Goal: Task Accomplishment & Management: Use online tool/utility

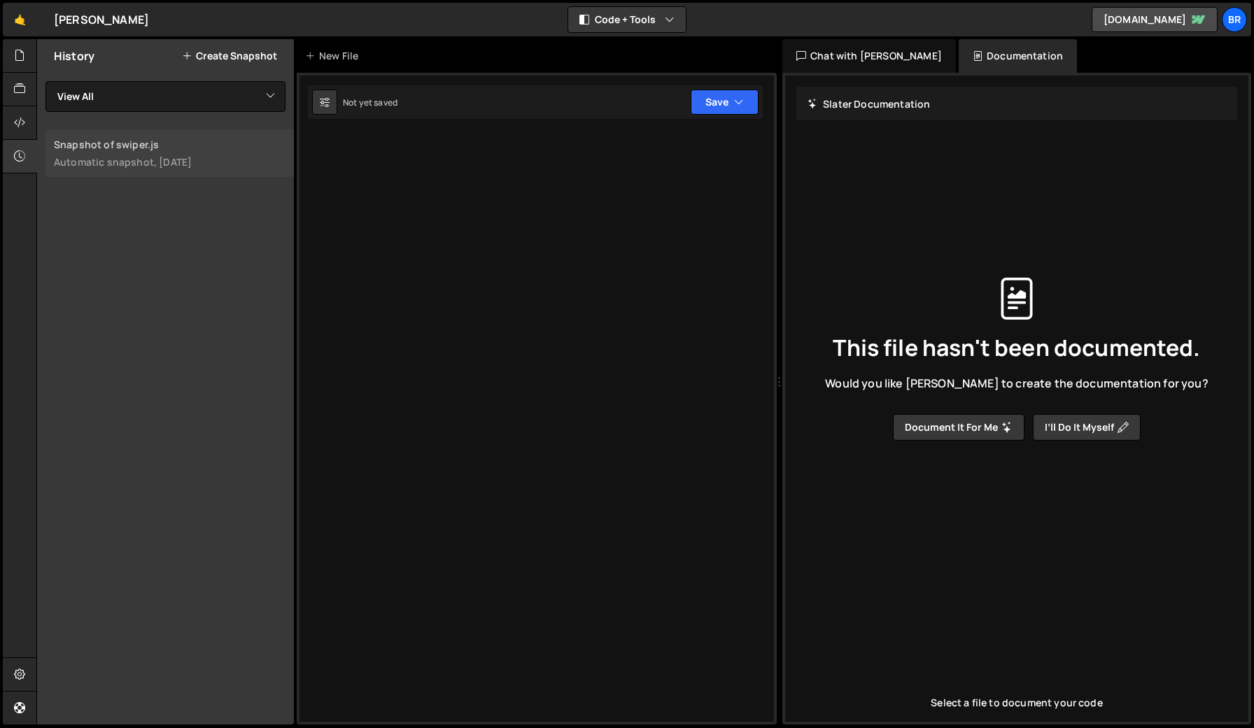
click at [131, 157] on div "Automatic snapshot, 14 days ago" at bounding box center [170, 161] width 232 height 13
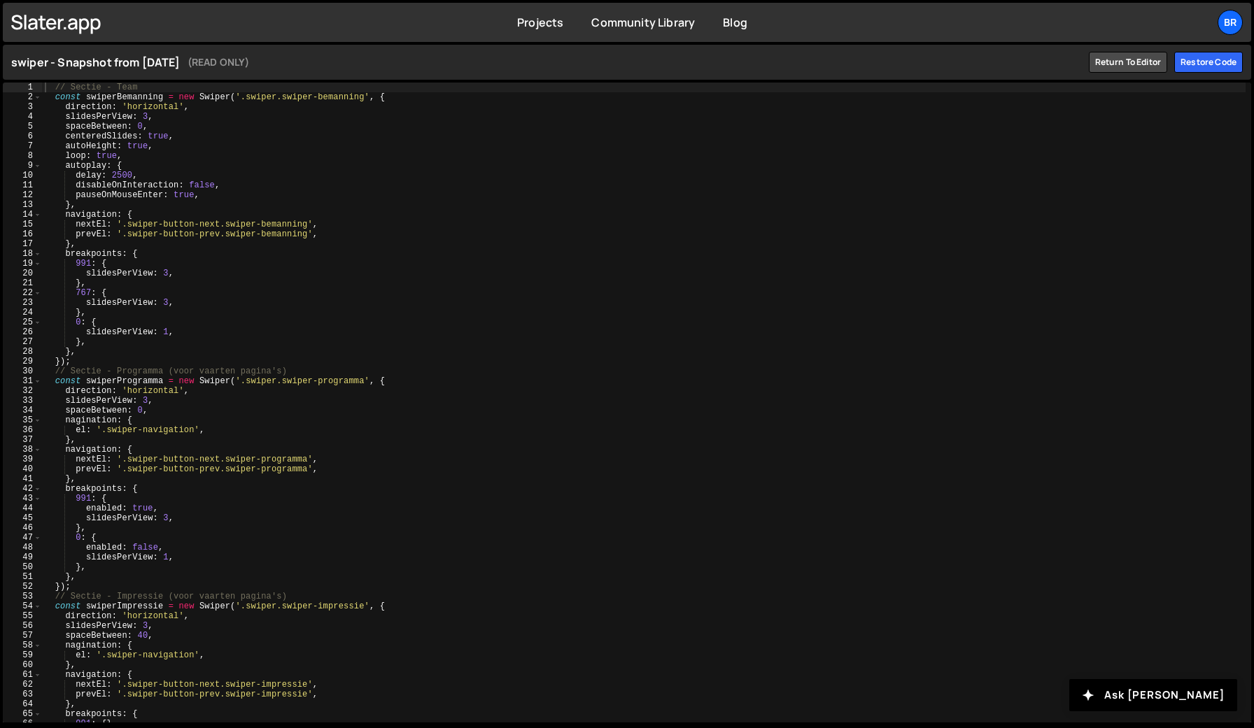
click at [247, 212] on div "// Sectie - Team const swiperBemanning = new Swiper ( '.swiper.swiper-bemanning…" at bounding box center [643, 413] width 1203 height 660
type textarea "});"
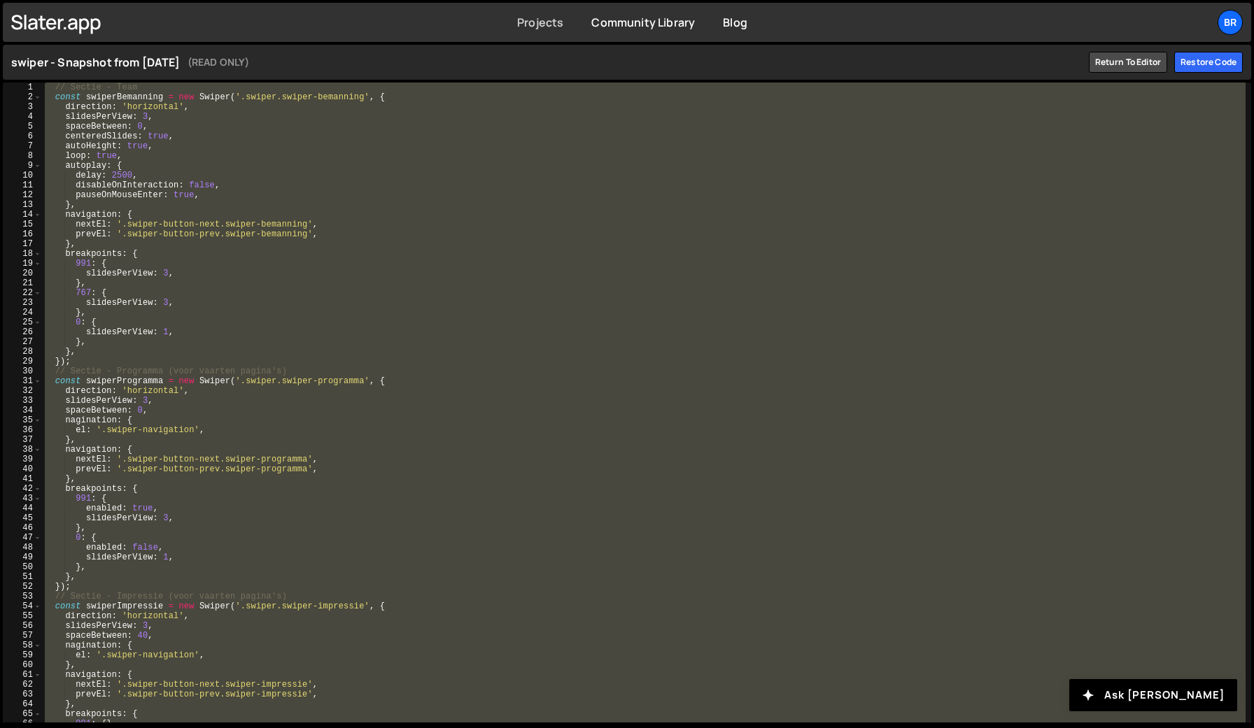
click at [544, 22] on link "Projects" at bounding box center [540, 22] width 46 height 15
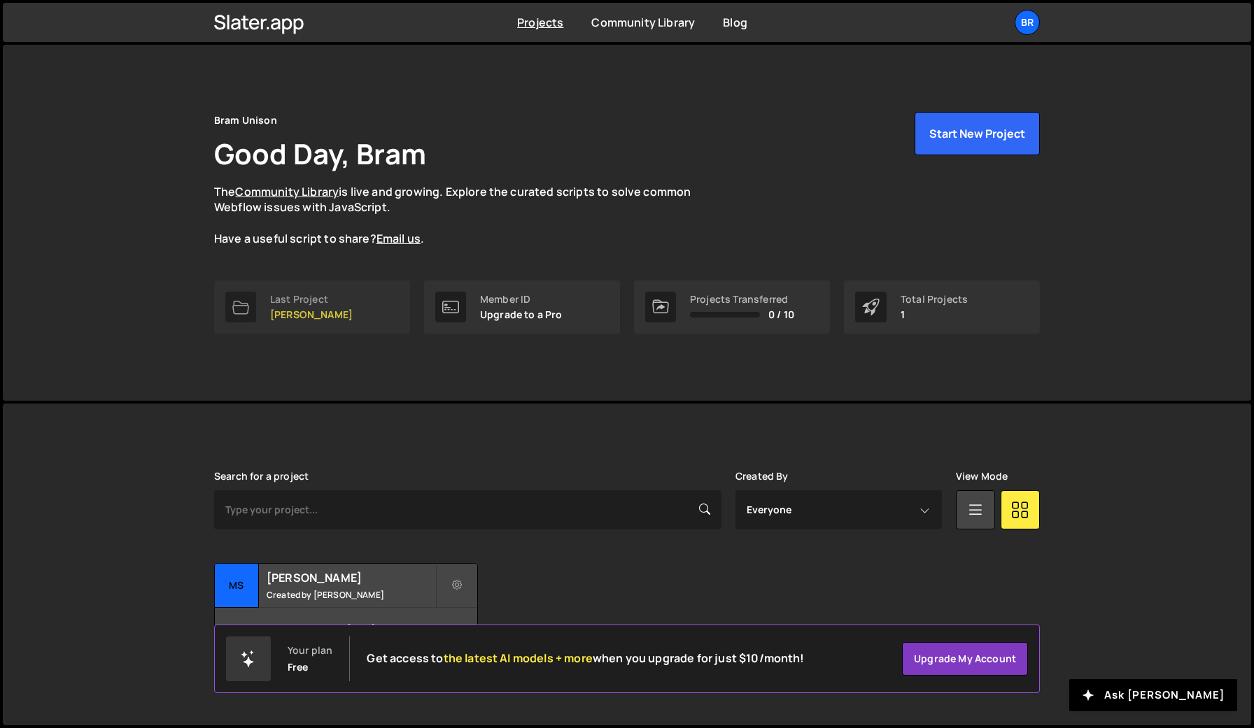
click at [336, 319] on p "MS de Jordaan" at bounding box center [311, 314] width 83 height 11
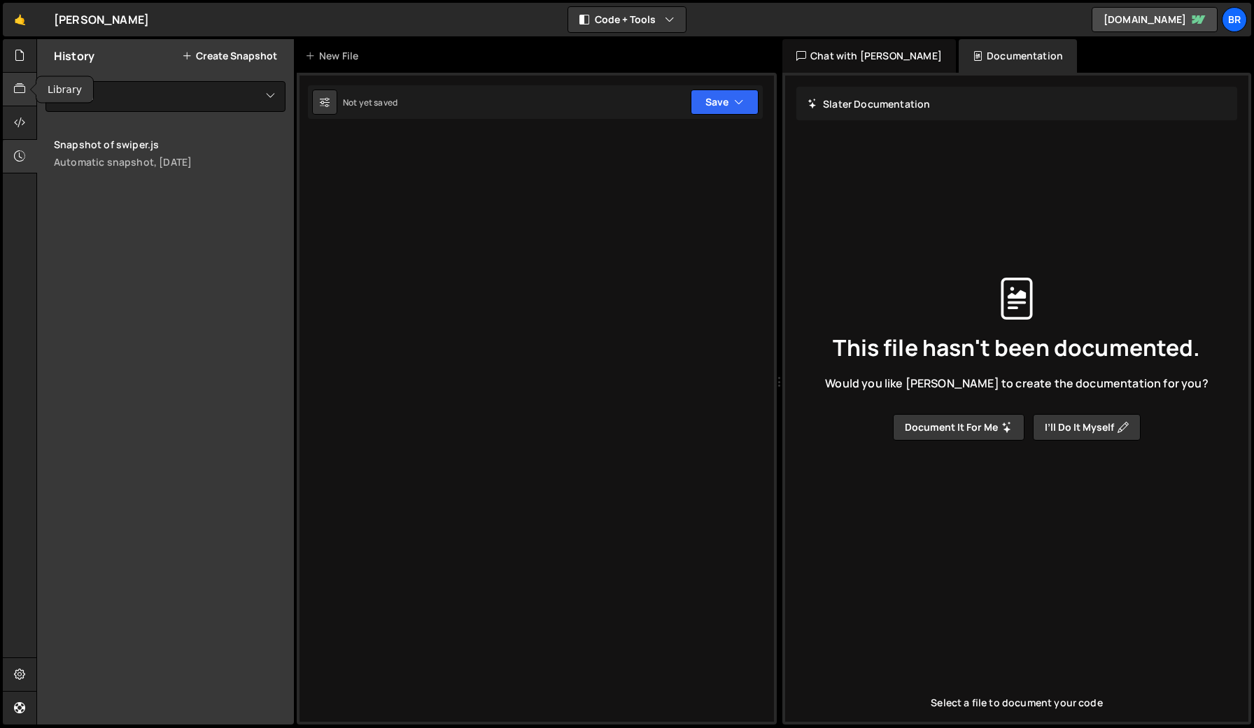
click at [17, 83] on icon at bounding box center [19, 88] width 11 height 15
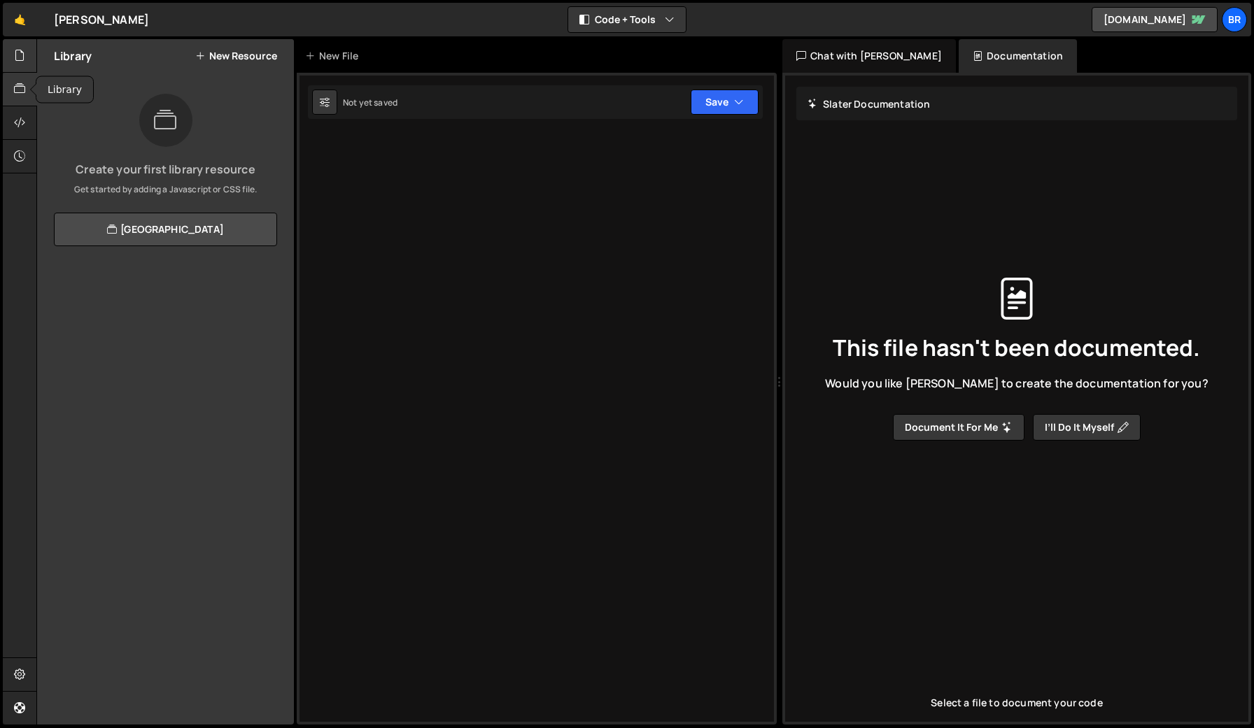
click at [26, 49] on div at bounding box center [20, 56] width 34 height 34
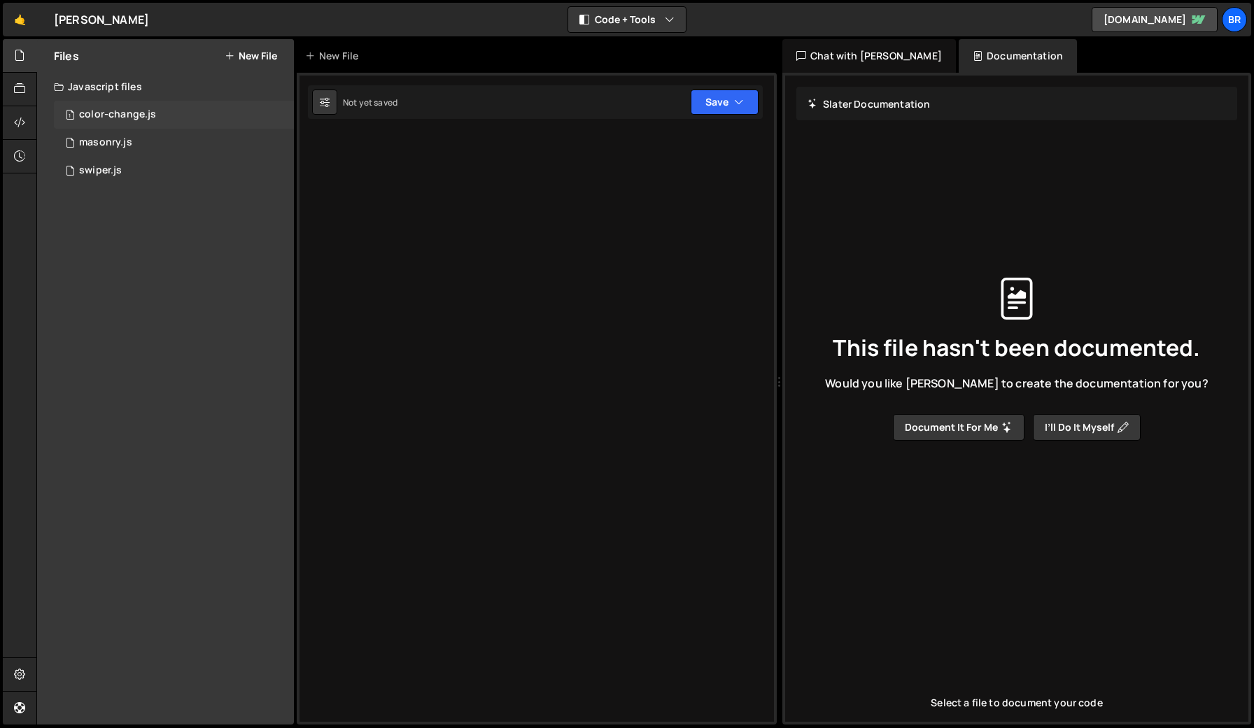
click at [162, 111] on div "1 color-change.js 0" at bounding box center [174, 115] width 240 height 28
click at [122, 143] on div "masonry.js" at bounding box center [105, 142] width 53 height 13
click at [112, 172] on div "swiper.js" at bounding box center [100, 170] width 43 height 13
click at [192, 103] on div "1 color-change.js 0" at bounding box center [174, 115] width 240 height 28
click at [276, 115] on icon at bounding box center [280, 114] width 10 height 13
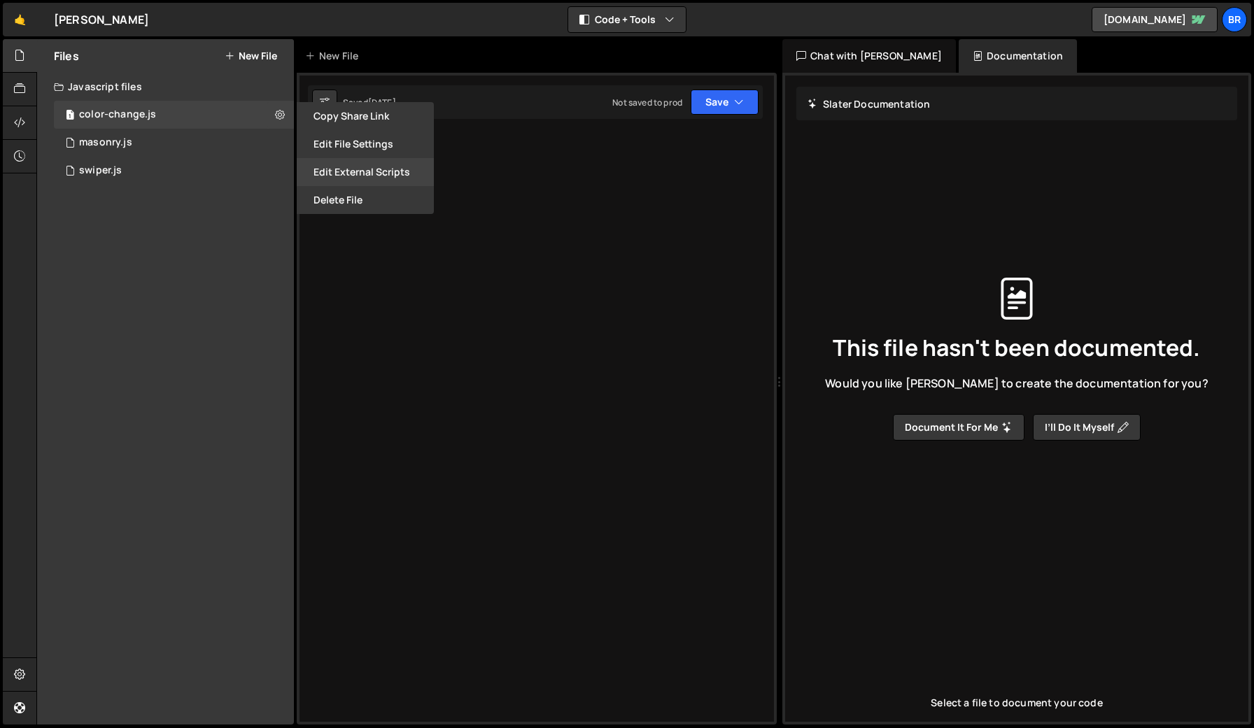
click at [339, 177] on button "Edit External Scripts" at bounding box center [365, 172] width 137 height 28
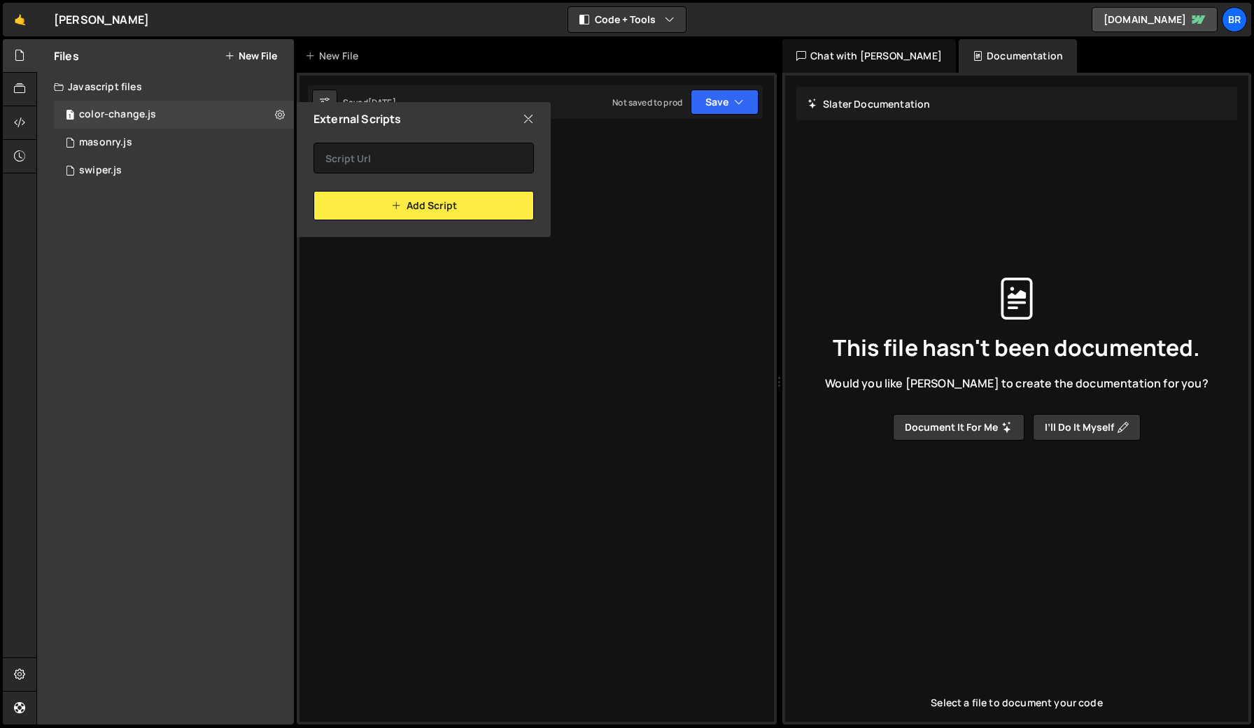
click at [530, 109] on div "External Scripts" at bounding box center [424, 119] width 254 height 34
click at [528, 114] on icon at bounding box center [528, 118] width 11 height 15
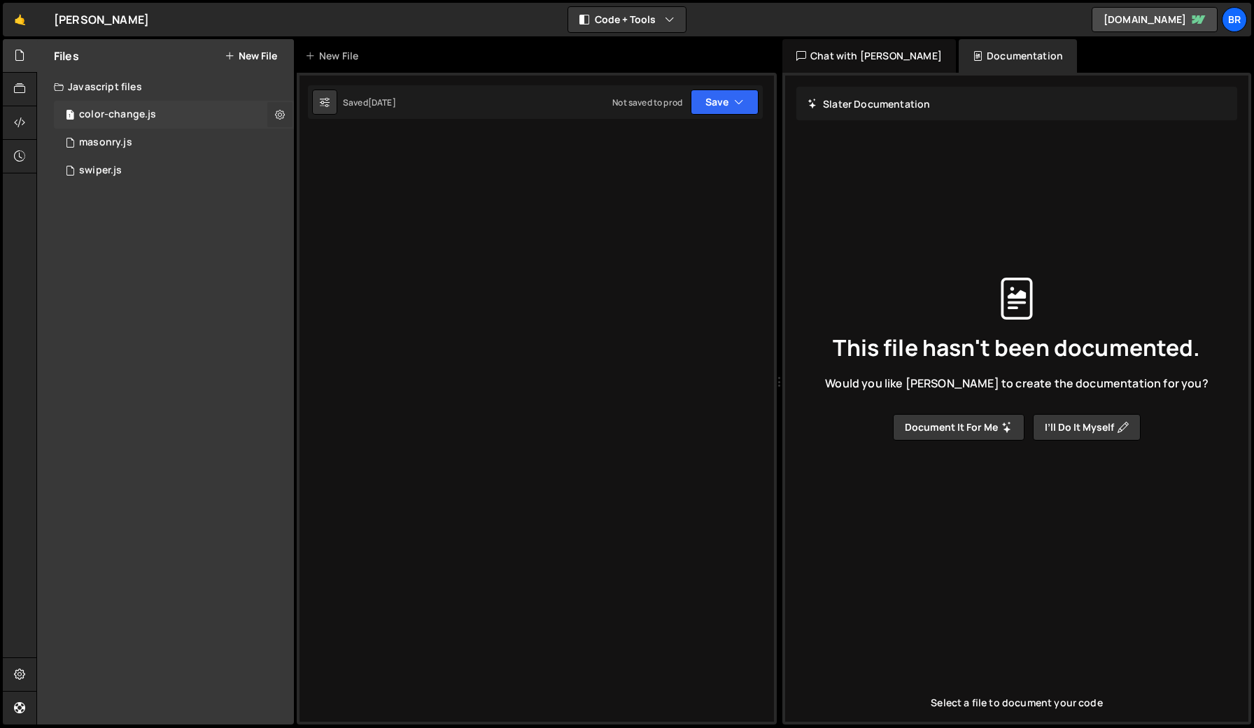
click at [279, 120] on icon at bounding box center [280, 114] width 10 height 13
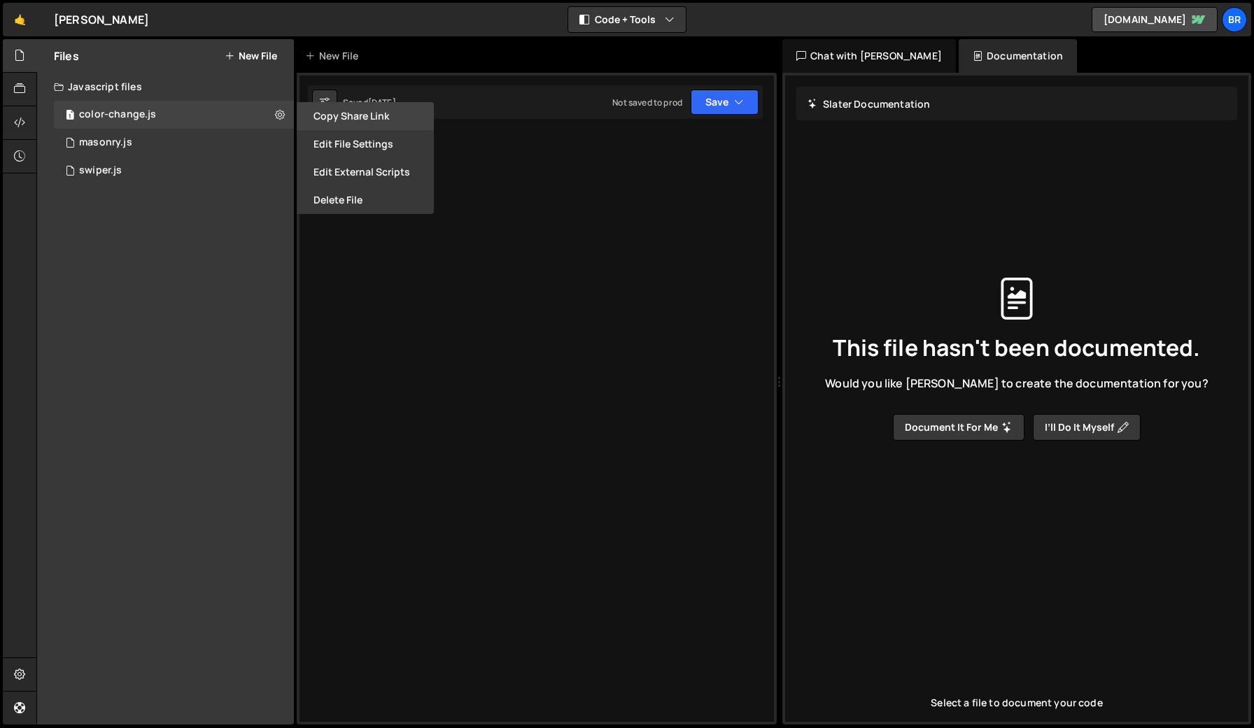
click at [355, 124] on button "Copy share link" at bounding box center [365, 116] width 137 height 28
click at [360, 145] on button "Edit File Settings" at bounding box center [365, 144] width 137 height 28
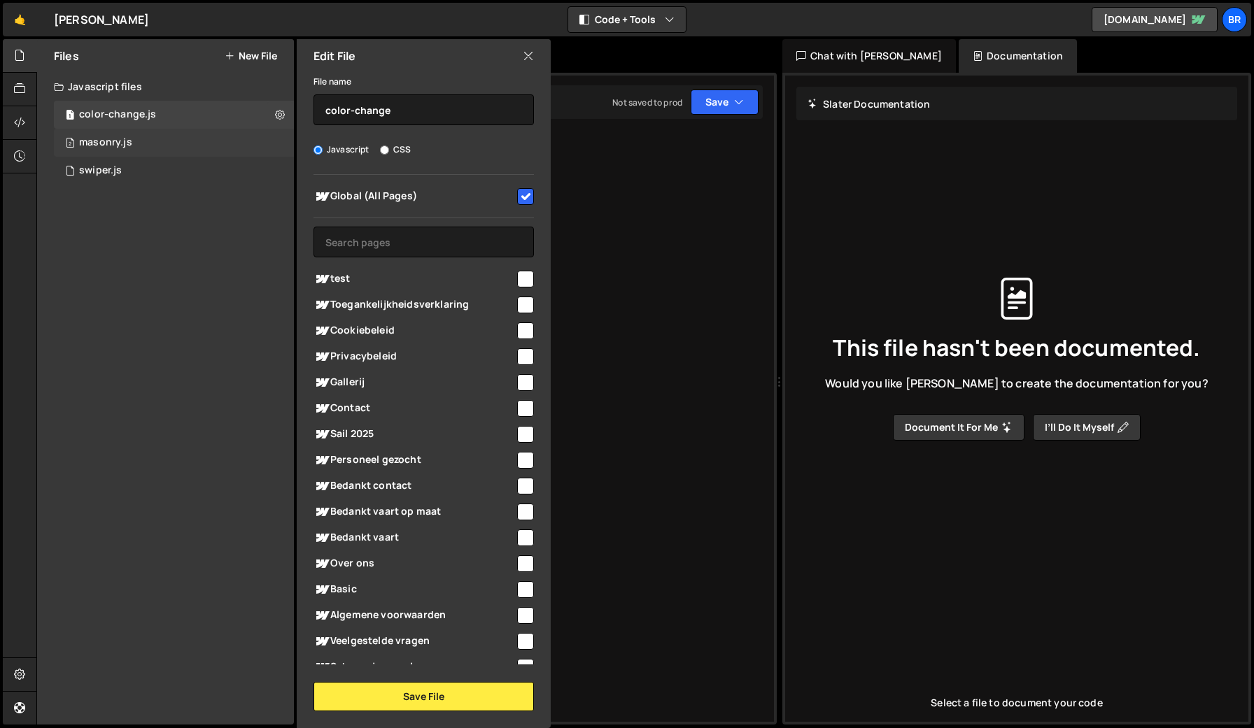
click at [192, 142] on div "2 masonry.js 0" at bounding box center [174, 143] width 240 height 28
click at [168, 176] on div "1 swiper.js 0" at bounding box center [174, 171] width 240 height 28
click at [6, 94] on div at bounding box center [20, 90] width 34 height 34
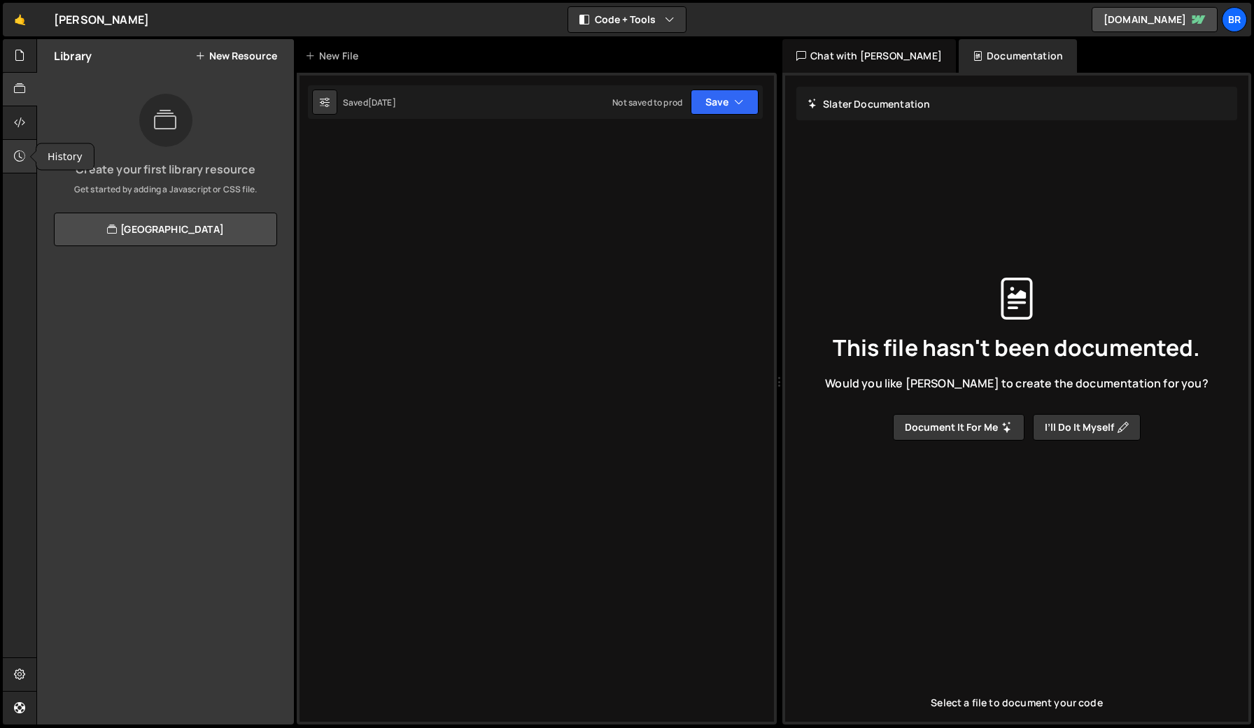
click at [18, 150] on icon at bounding box center [19, 155] width 11 height 15
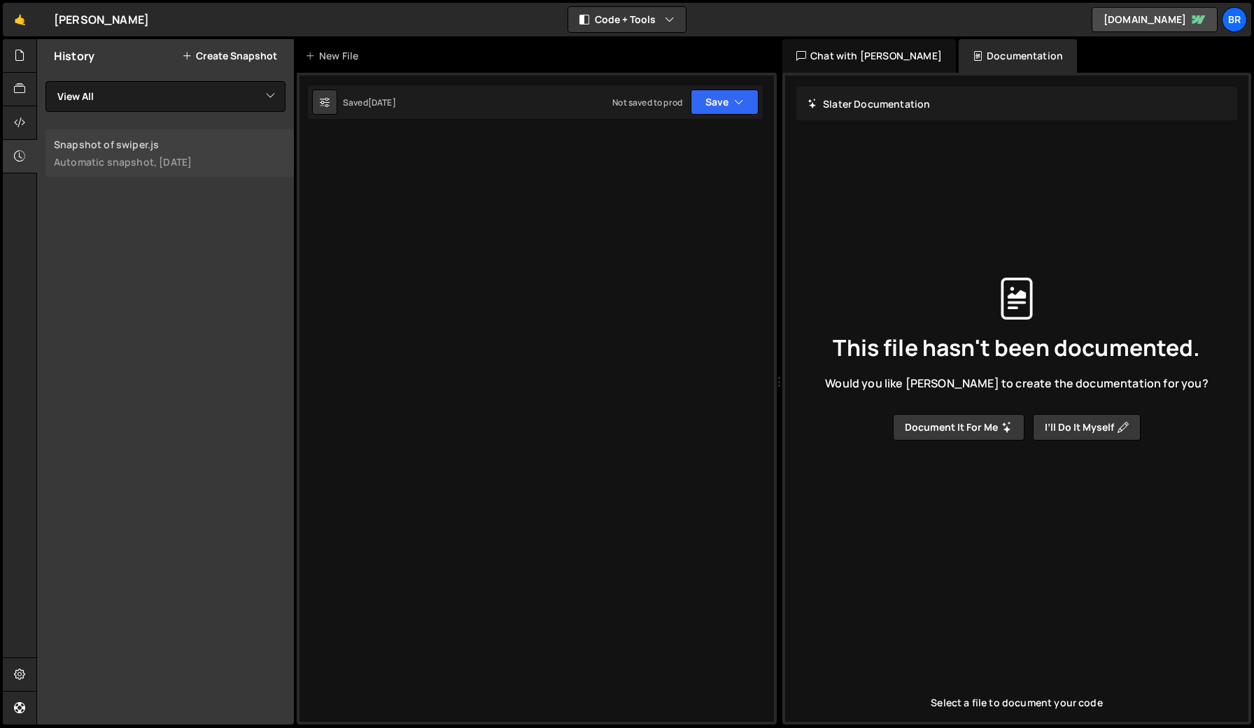
click at [154, 151] on link "Snapshot of swiper.js Automatic snapshot, 14 days ago" at bounding box center [169, 153] width 248 height 48
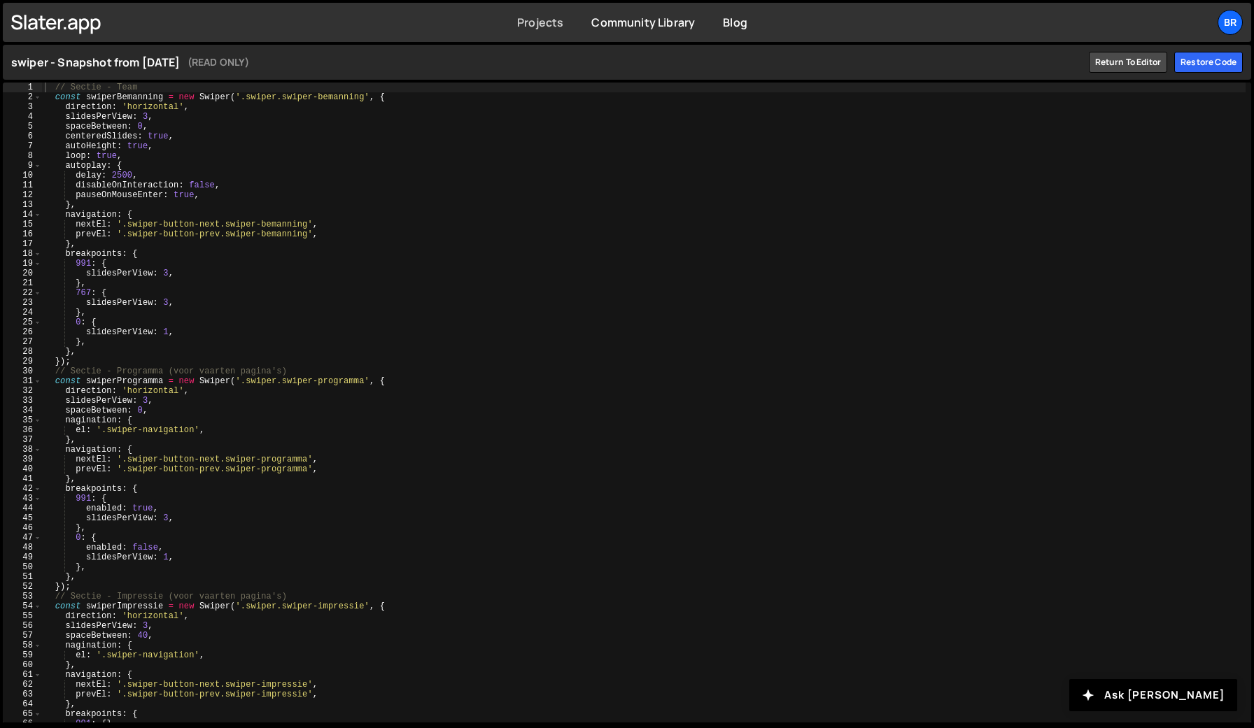
click at [557, 23] on link "Projects" at bounding box center [540, 22] width 46 height 15
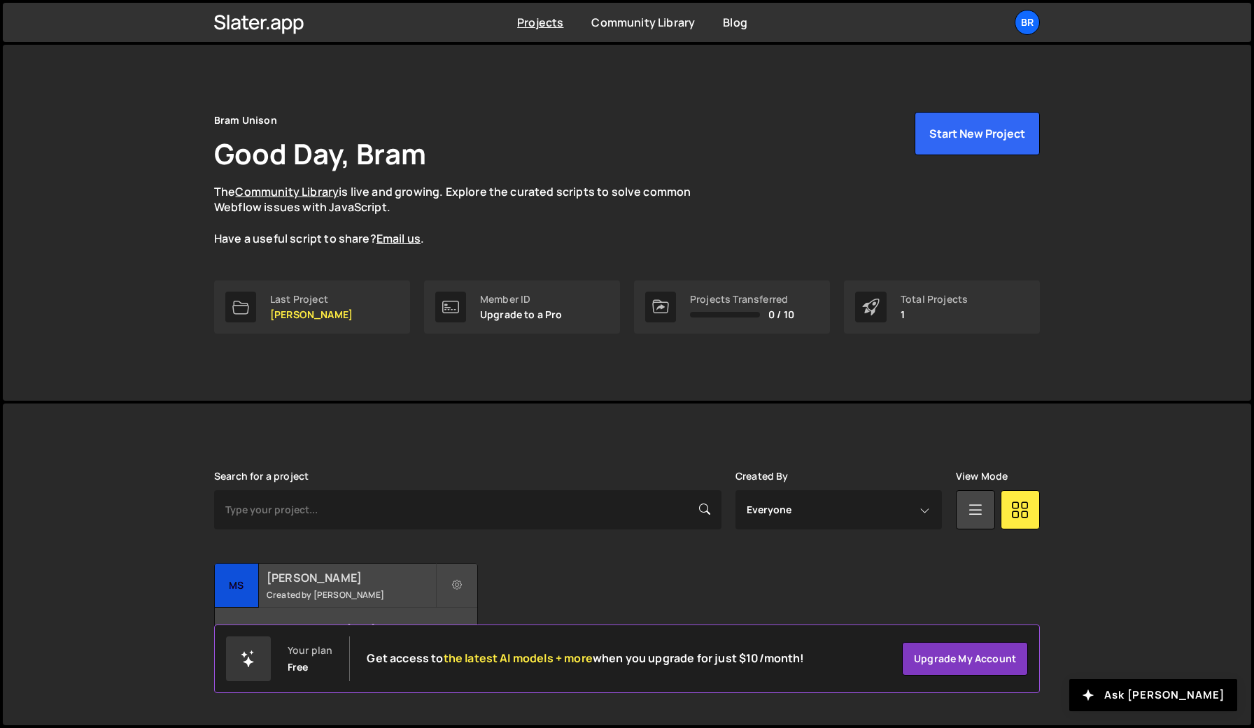
click at [384, 595] on small "Created by [PERSON_NAME]" at bounding box center [351, 595] width 169 height 12
